Goal: Task Accomplishment & Management: Use online tool/utility

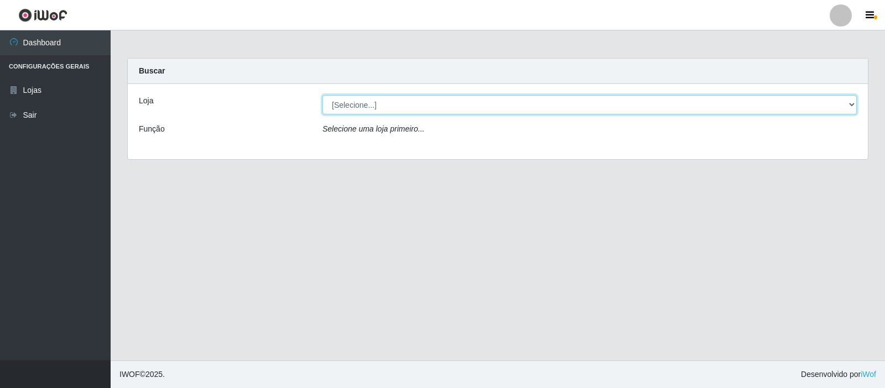
click at [852, 104] on select "[Selecione...] Rede Compras Supermercados - LOJA 3" at bounding box center [589, 104] width 534 height 19
select select "162"
click at [322, 95] on select "[Selecione...] Rede Compras Supermercados - LOJA 3" at bounding box center [589, 104] width 534 height 19
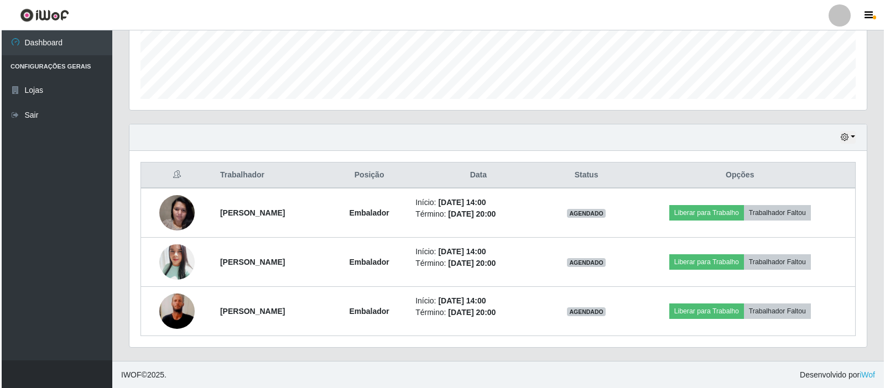
scroll to position [297, 0]
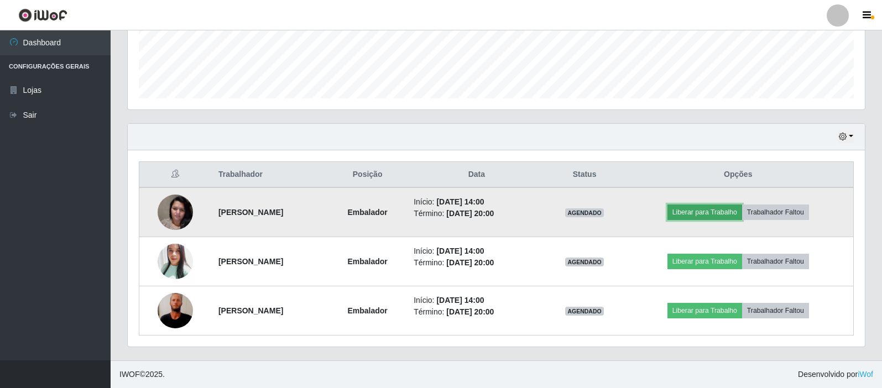
click at [705, 211] on button "Liberar para Trabalho" at bounding box center [705, 212] width 75 height 15
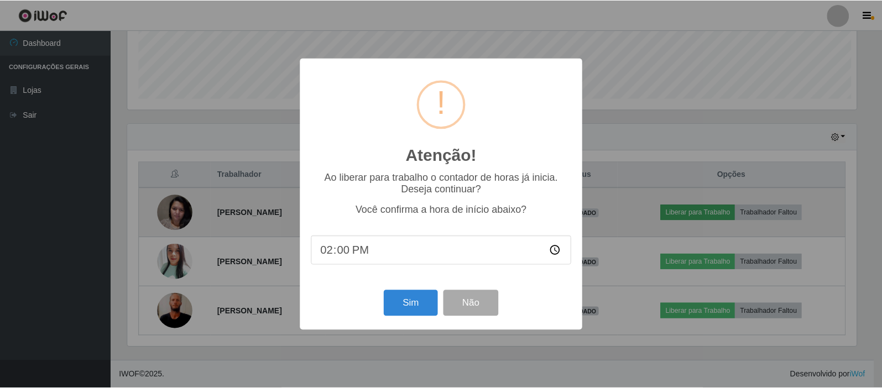
scroll to position [230, 732]
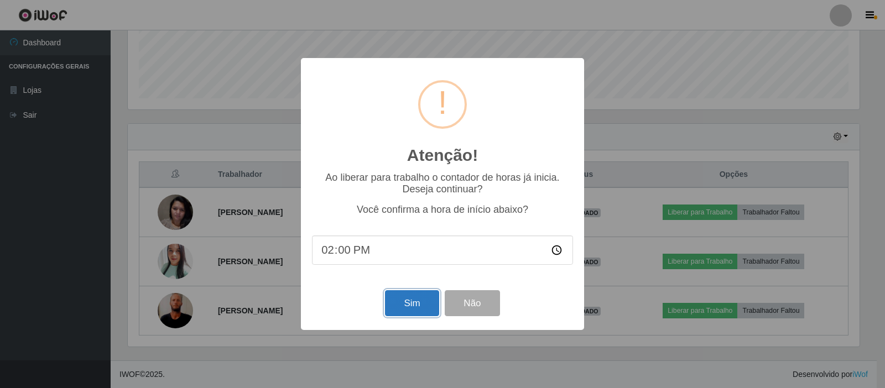
click at [410, 306] on button "Sim" at bounding box center [412, 303] width 54 height 26
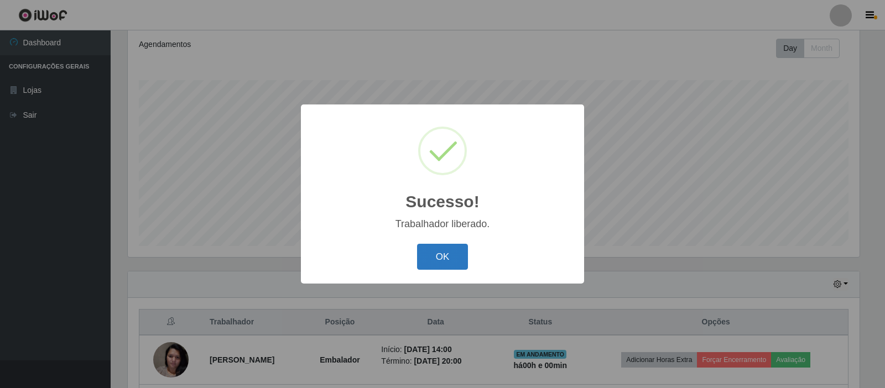
click at [457, 256] on button "OK" at bounding box center [442, 257] width 51 height 26
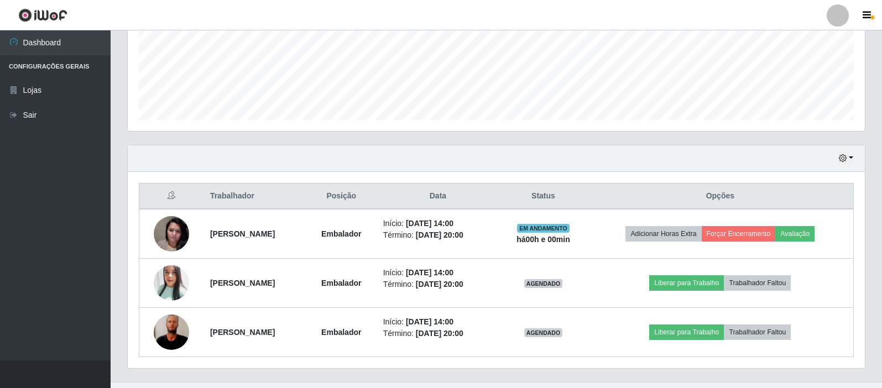
scroll to position [297, 0]
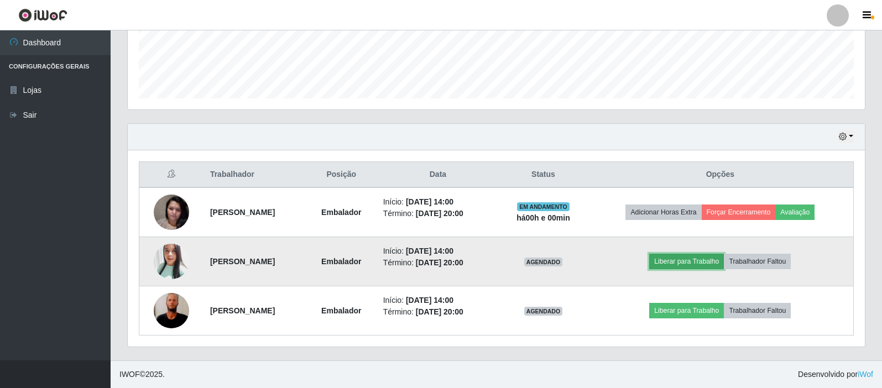
click at [692, 261] on button "Liberar para Trabalho" at bounding box center [686, 261] width 75 height 15
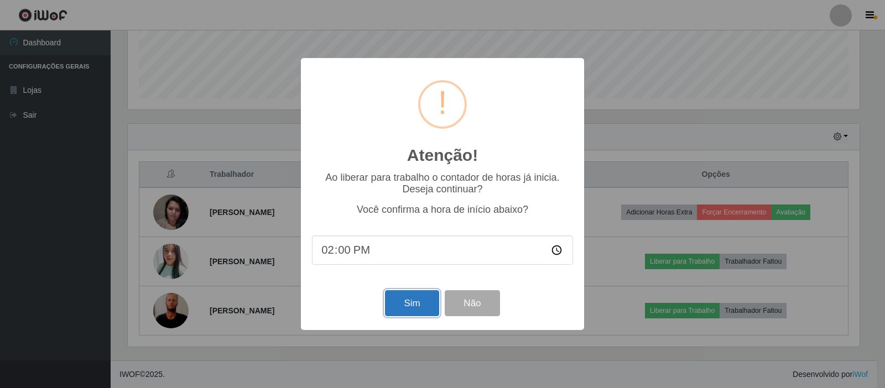
click at [410, 310] on button "Sim" at bounding box center [412, 303] width 54 height 26
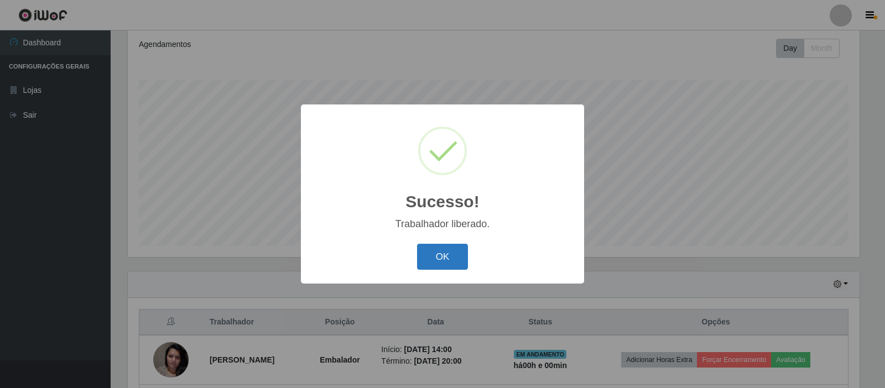
click at [441, 259] on button "OK" at bounding box center [442, 257] width 51 height 26
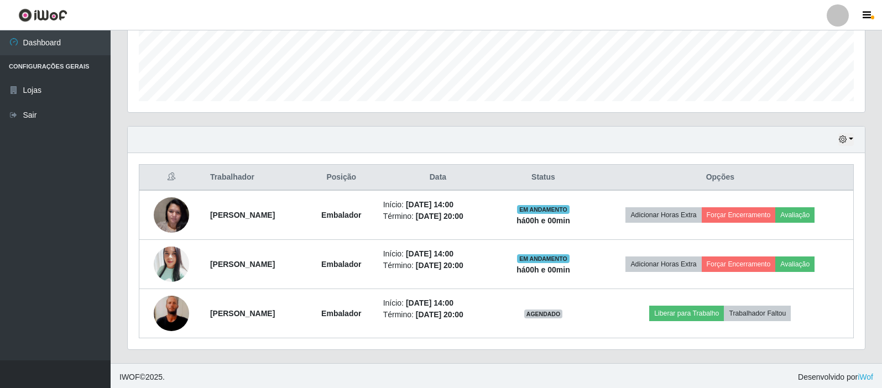
scroll to position [297, 0]
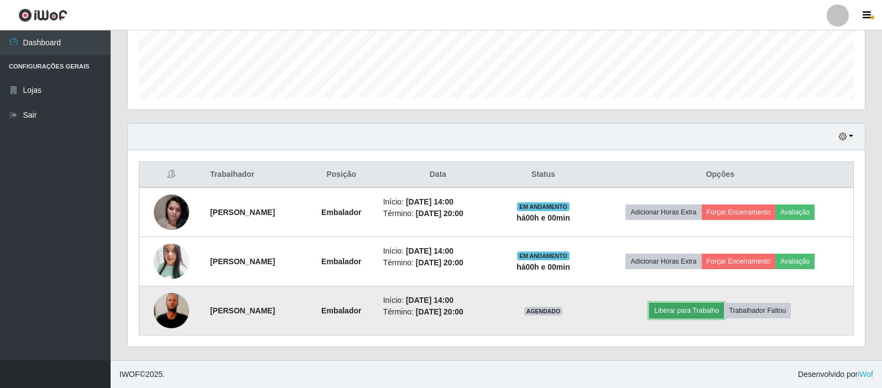
click at [689, 309] on button "Liberar para Trabalho" at bounding box center [686, 310] width 75 height 15
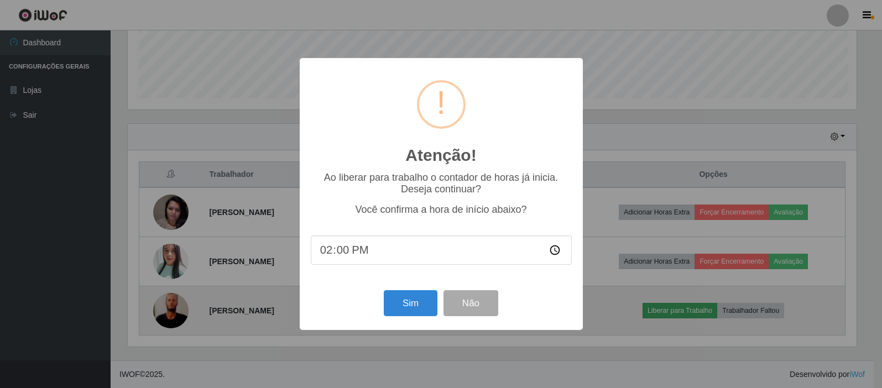
scroll to position [230, 732]
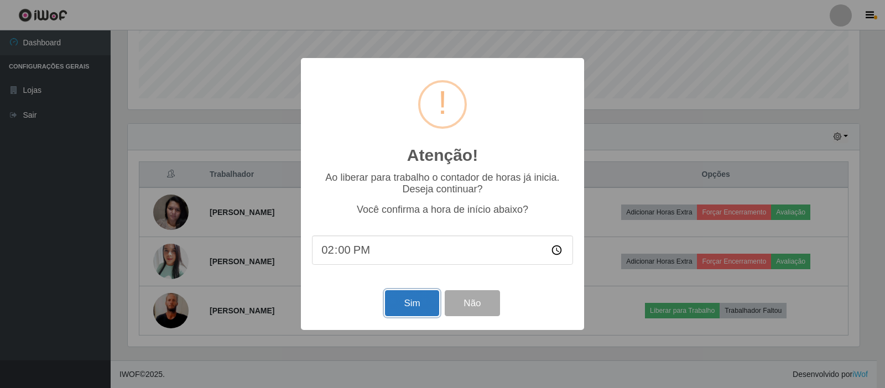
click at [418, 304] on button "Sim" at bounding box center [412, 303] width 54 height 26
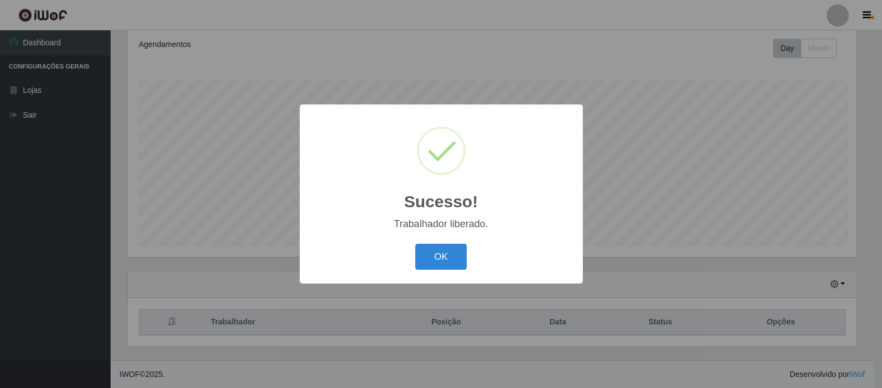
scroll to position [0, 0]
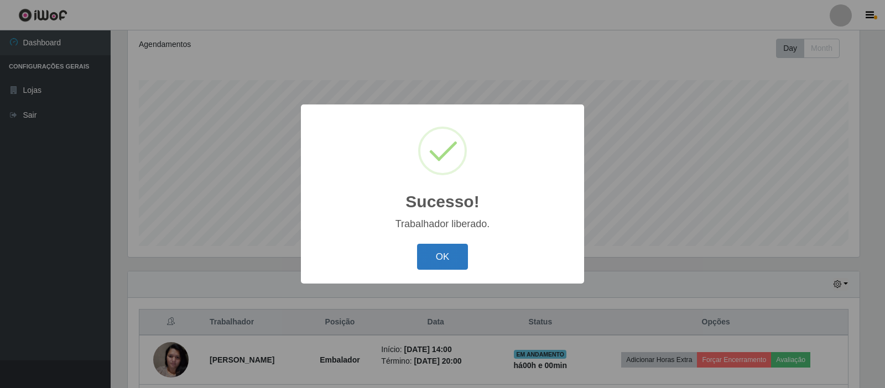
click at [444, 260] on button "OK" at bounding box center [442, 257] width 51 height 26
